Goal: Information Seeking & Learning: Learn about a topic

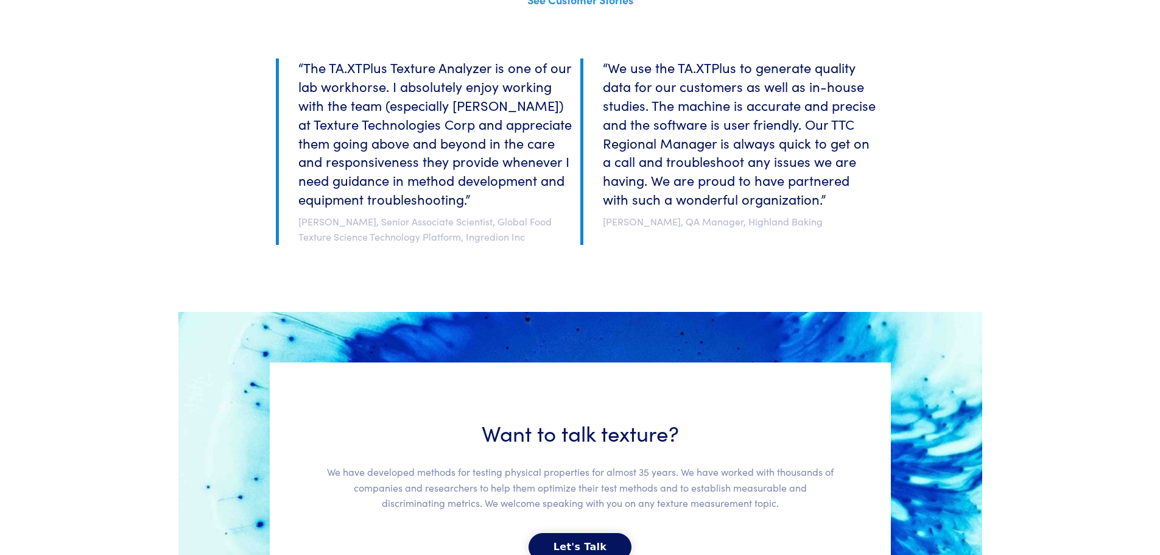
scroll to position [2696, 0]
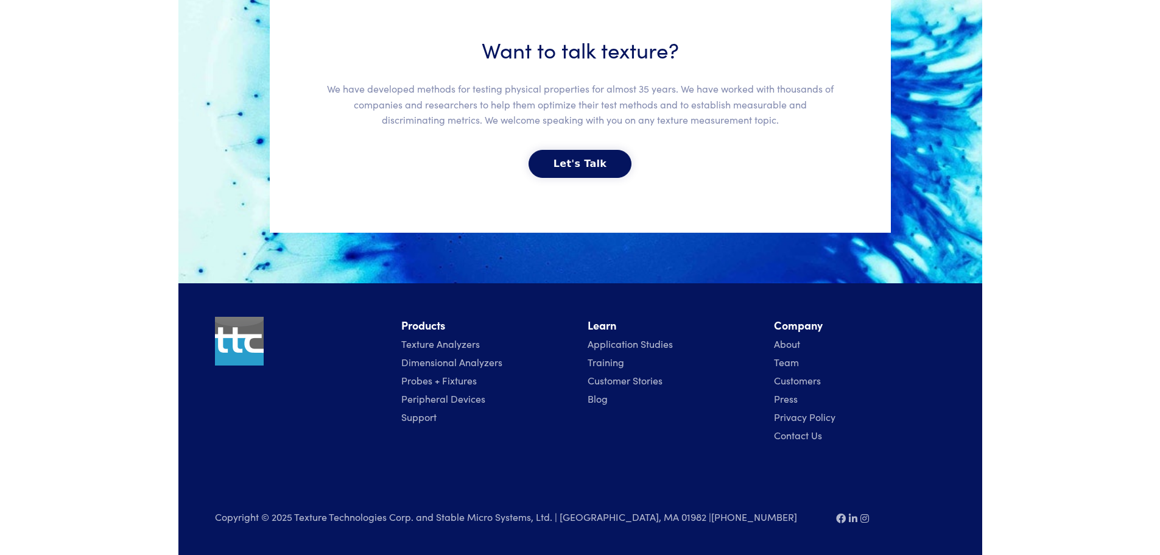
drag, startPoint x: 602, startPoint y: 368, endPoint x: 594, endPoint y: 363, distance: 9.3
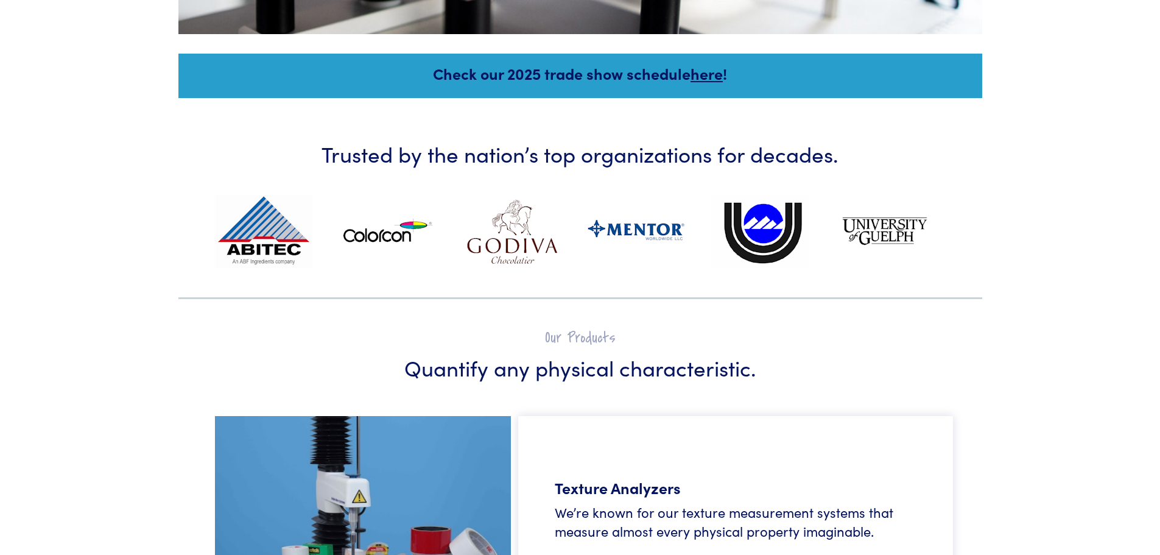
scroll to position [304, 0]
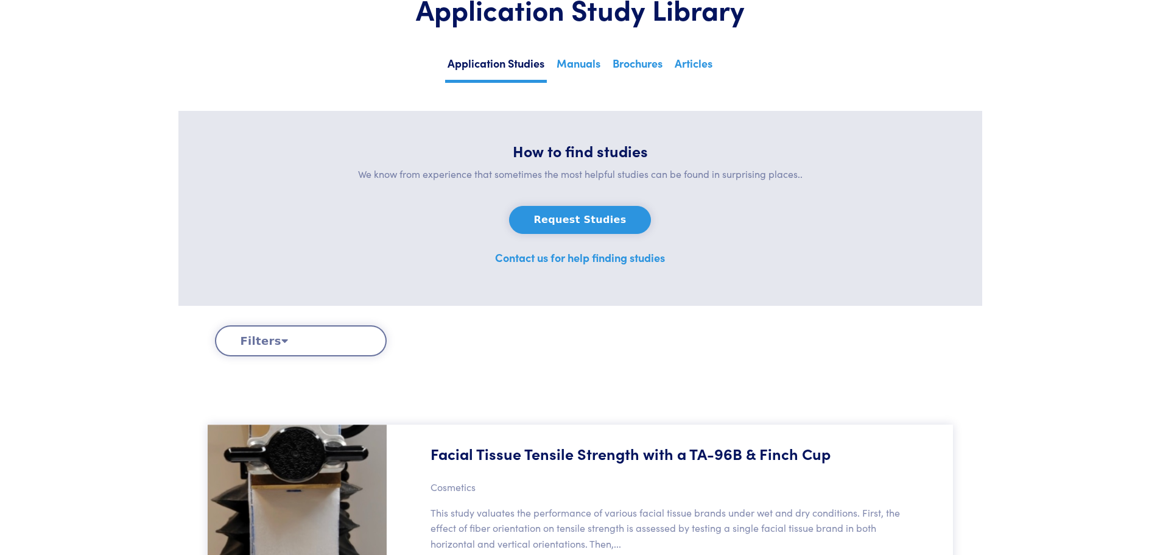
scroll to position [122, 0]
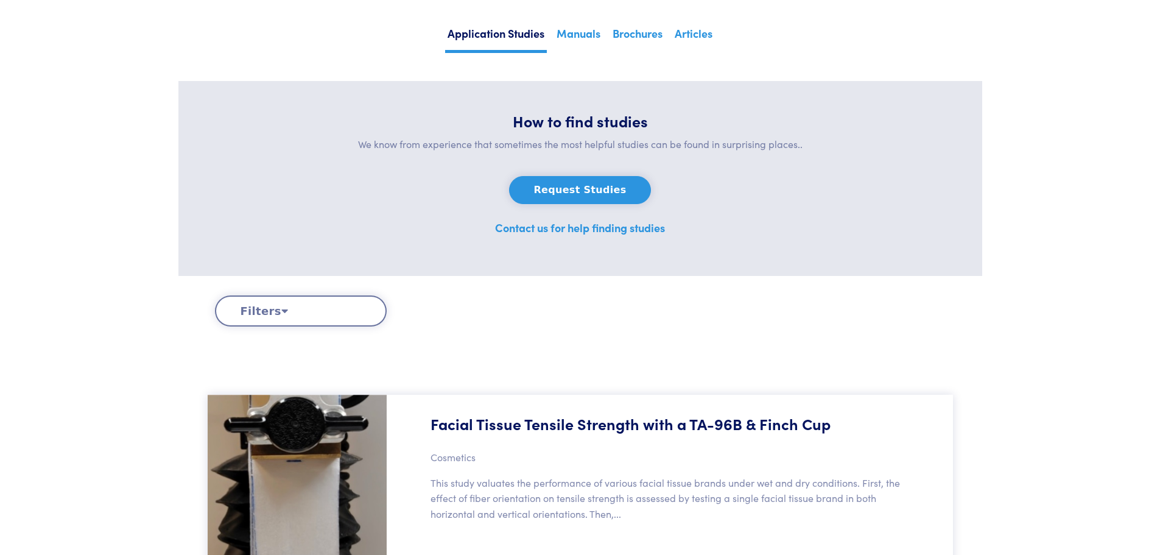
click at [272, 314] on button "Filters" at bounding box center [301, 310] width 172 height 31
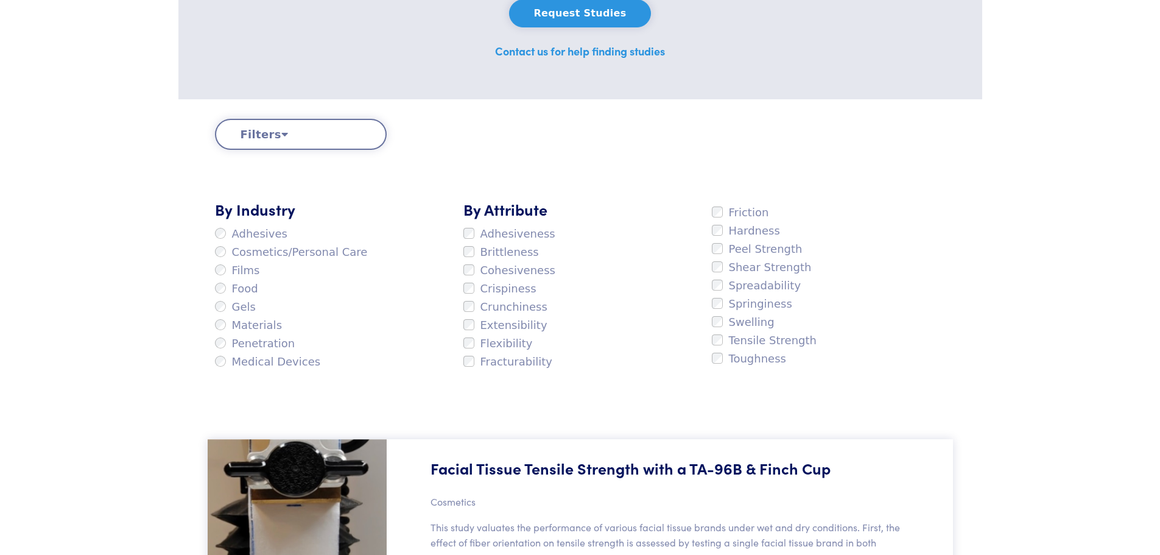
scroll to position [304, 0]
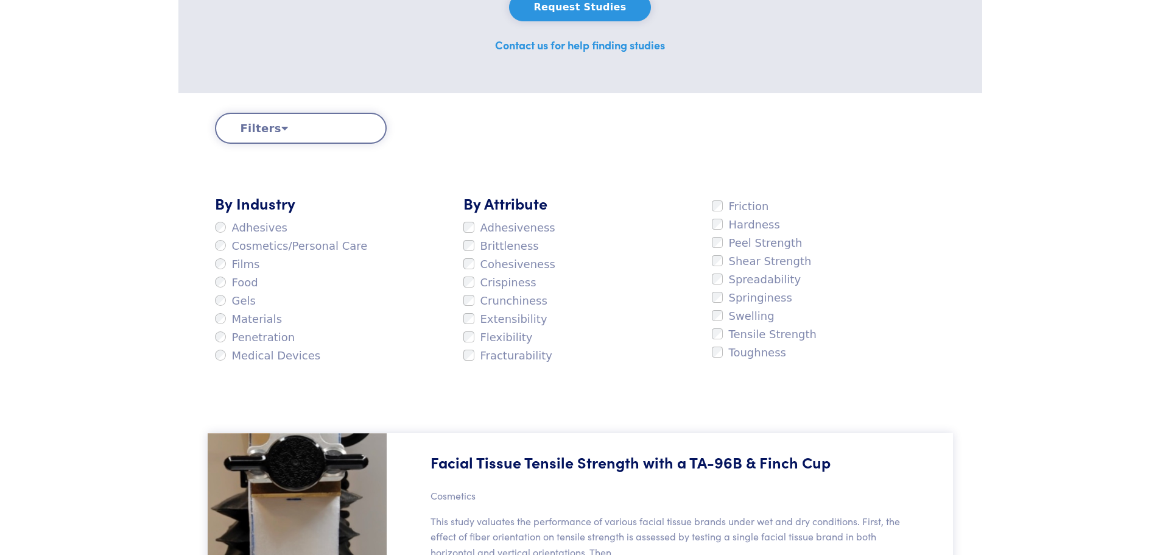
click at [230, 287] on label "Food" at bounding box center [236, 282] width 43 height 18
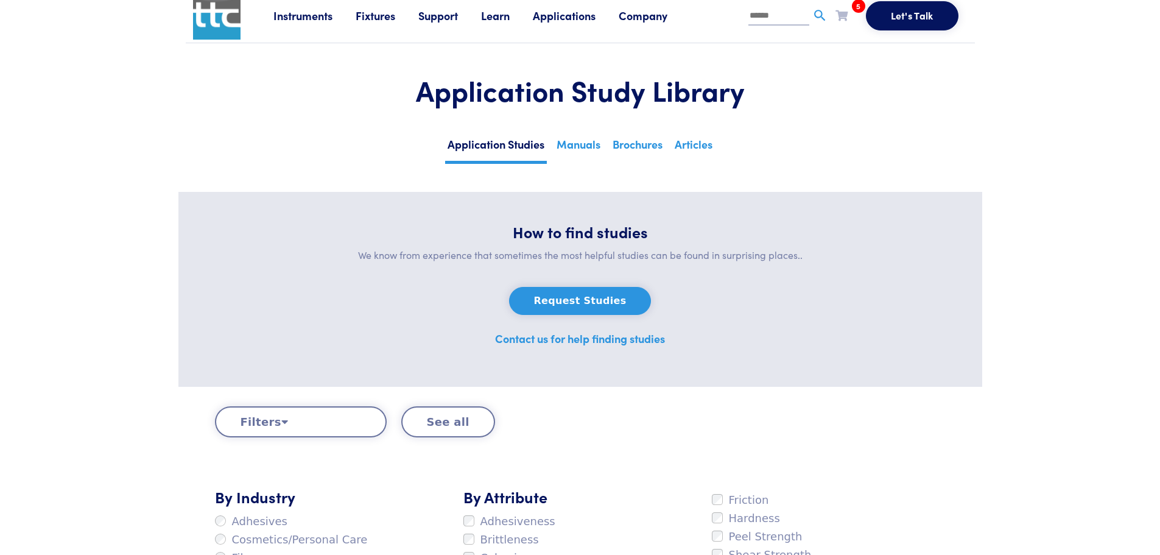
scroll to position [0, 0]
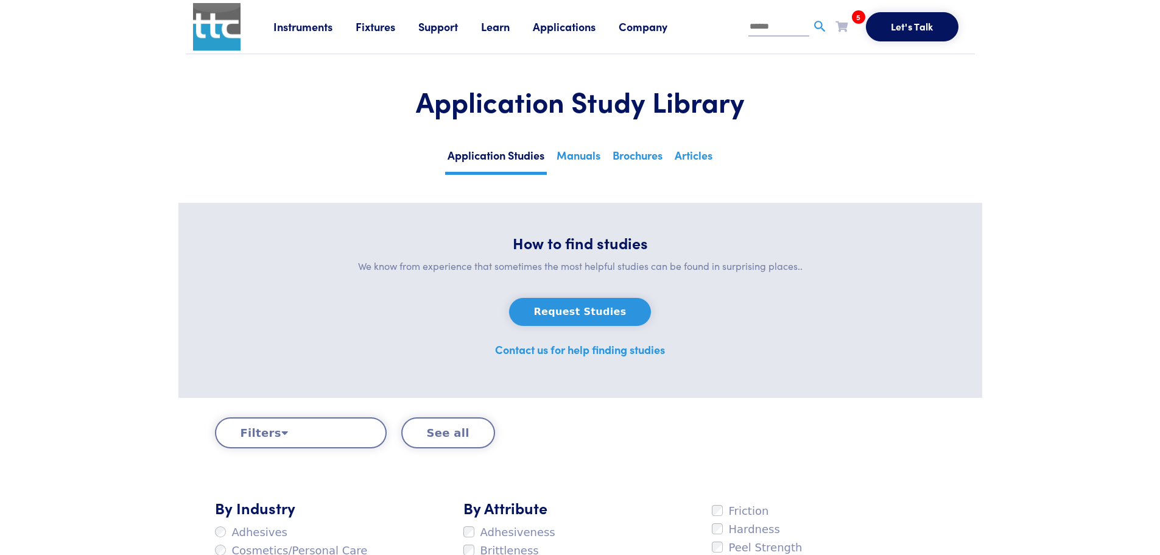
click at [584, 34] on li "Applications Application Studies How to use our products to achieve specific re…" at bounding box center [576, 27] width 86 height 18
click at [583, 31] on link "Applications" at bounding box center [576, 26] width 86 height 15
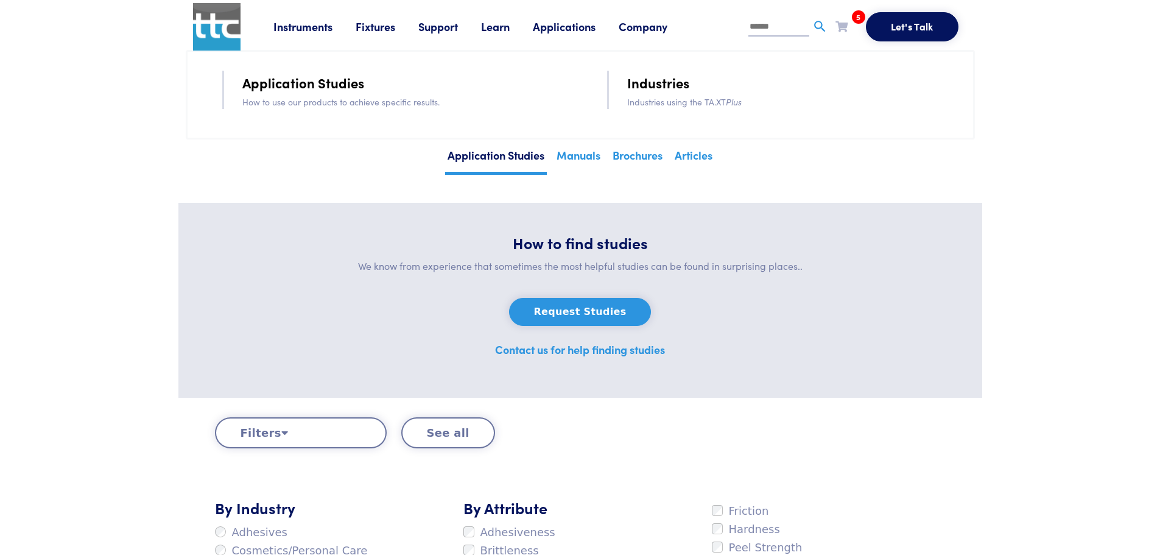
click at [314, 75] on link "Application Studies" at bounding box center [303, 82] width 122 height 21
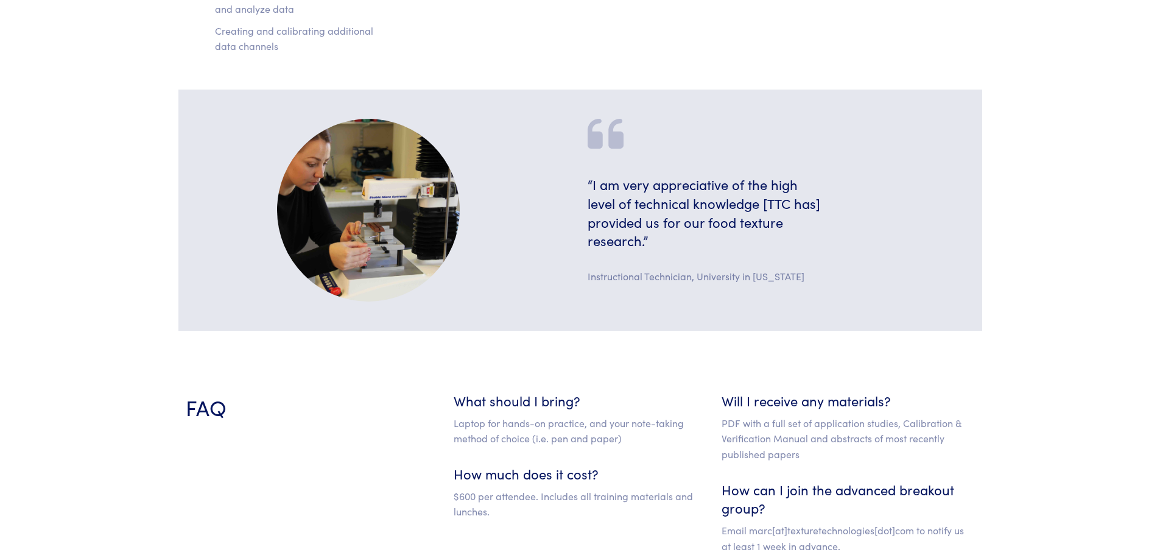
scroll to position [1644, 0]
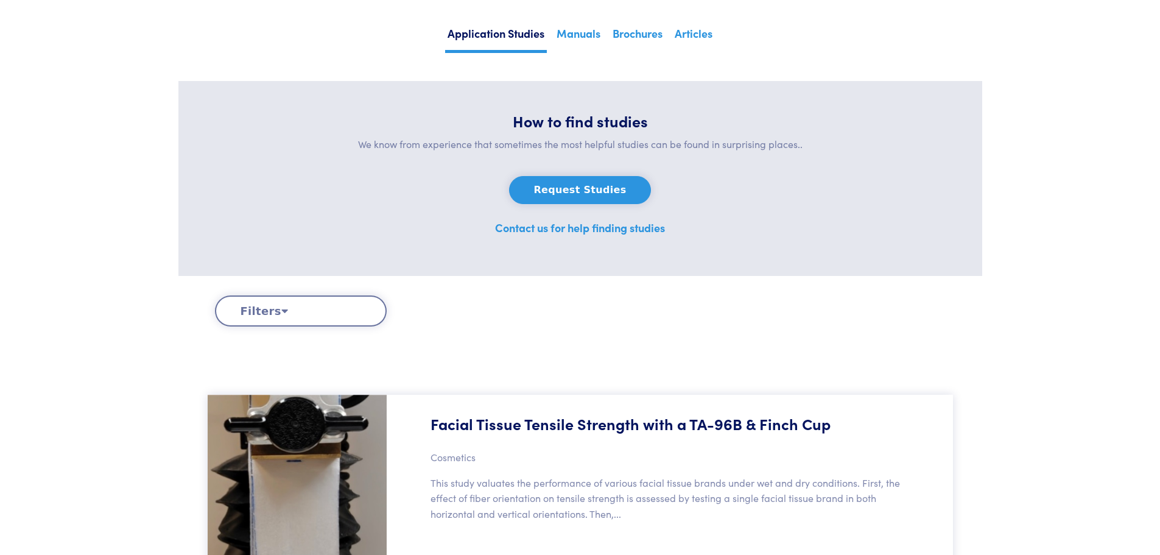
scroll to position [122, 0]
click at [310, 323] on button "Filters" at bounding box center [301, 310] width 172 height 31
click at [289, 322] on button "Filters" at bounding box center [301, 310] width 172 height 31
click at [293, 318] on button "Filters" at bounding box center [301, 310] width 172 height 31
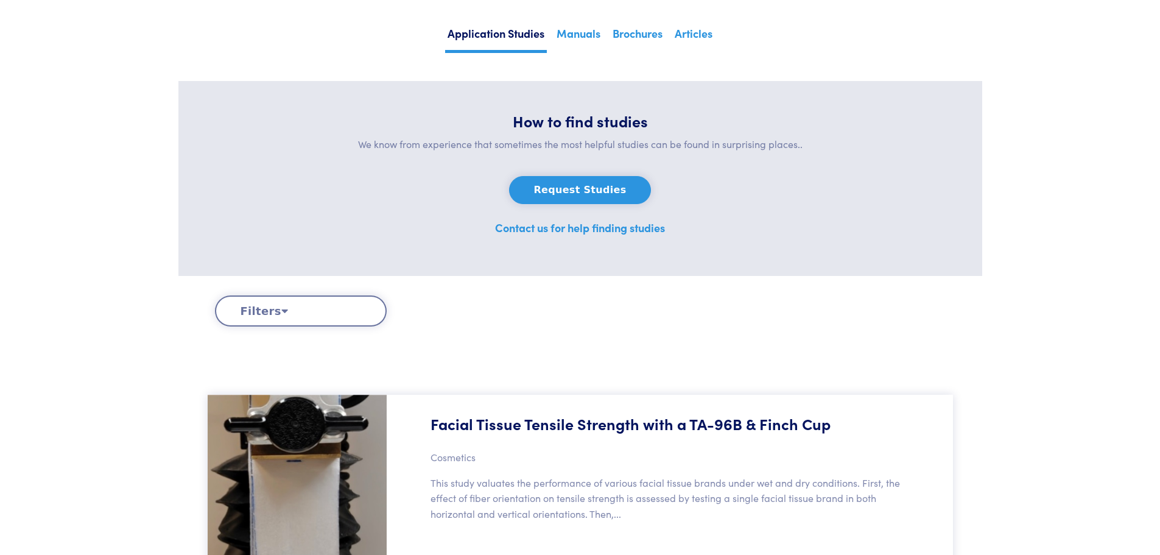
click at [279, 317] on button "Filters" at bounding box center [301, 310] width 172 height 31
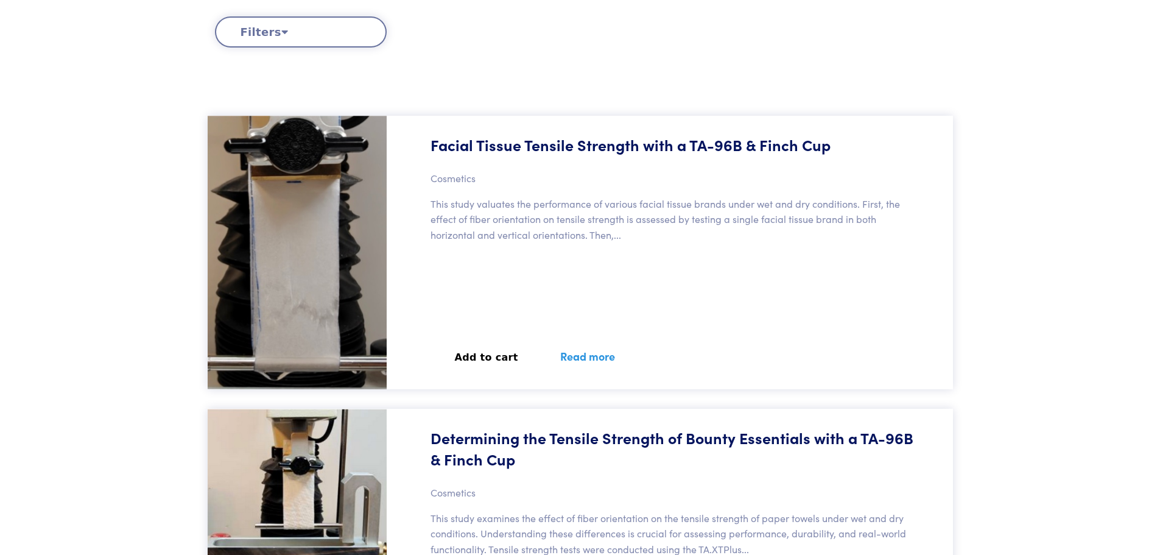
scroll to position [61, 0]
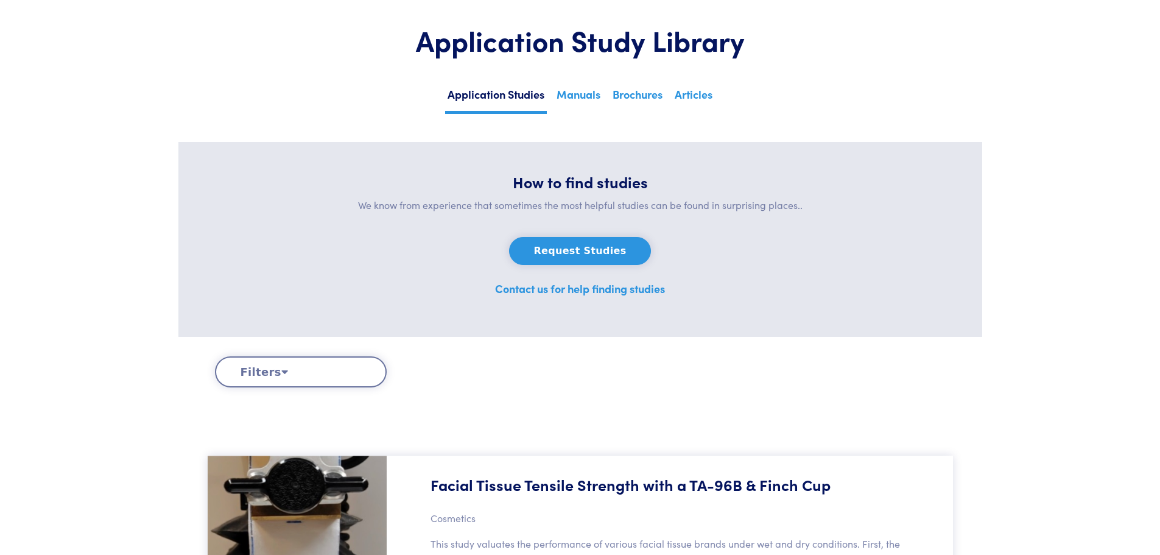
click at [275, 380] on button "Filters" at bounding box center [301, 371] width 172 height 31
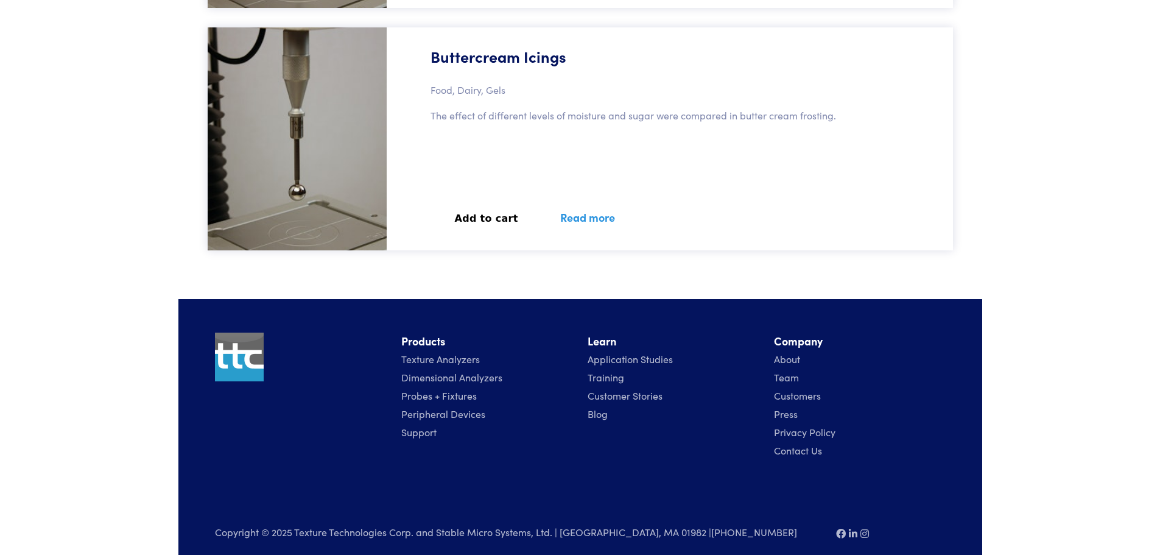
scroll to position [8706, 0]
